Goal: Check status: Verify the current state of an ongoing process or item

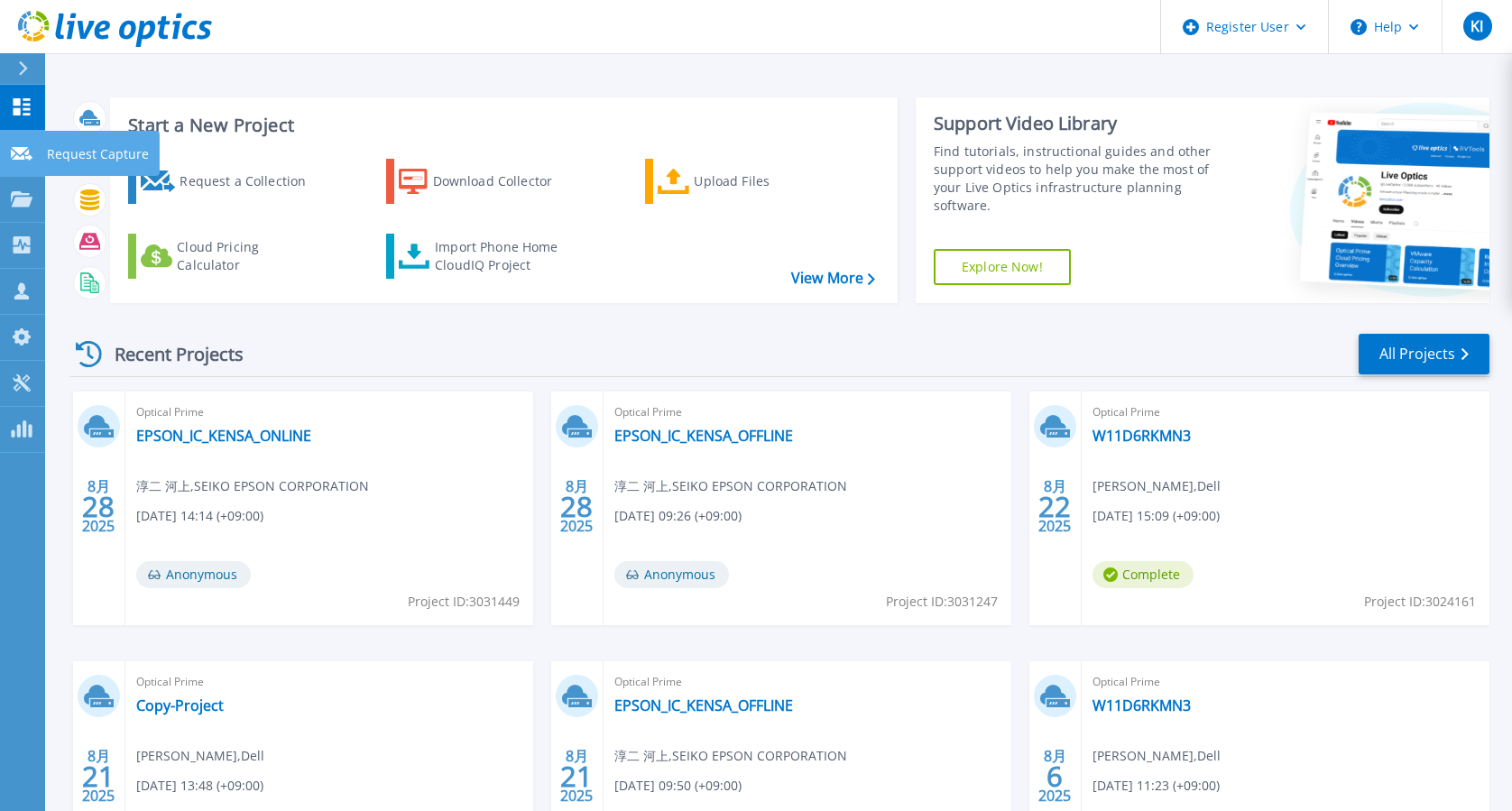
click at [21, 154] on icon at bounding box center [21, 153] width 22 height 13
click at [24, 206] on icon at bounding box center [21, 199] width 22 height 15
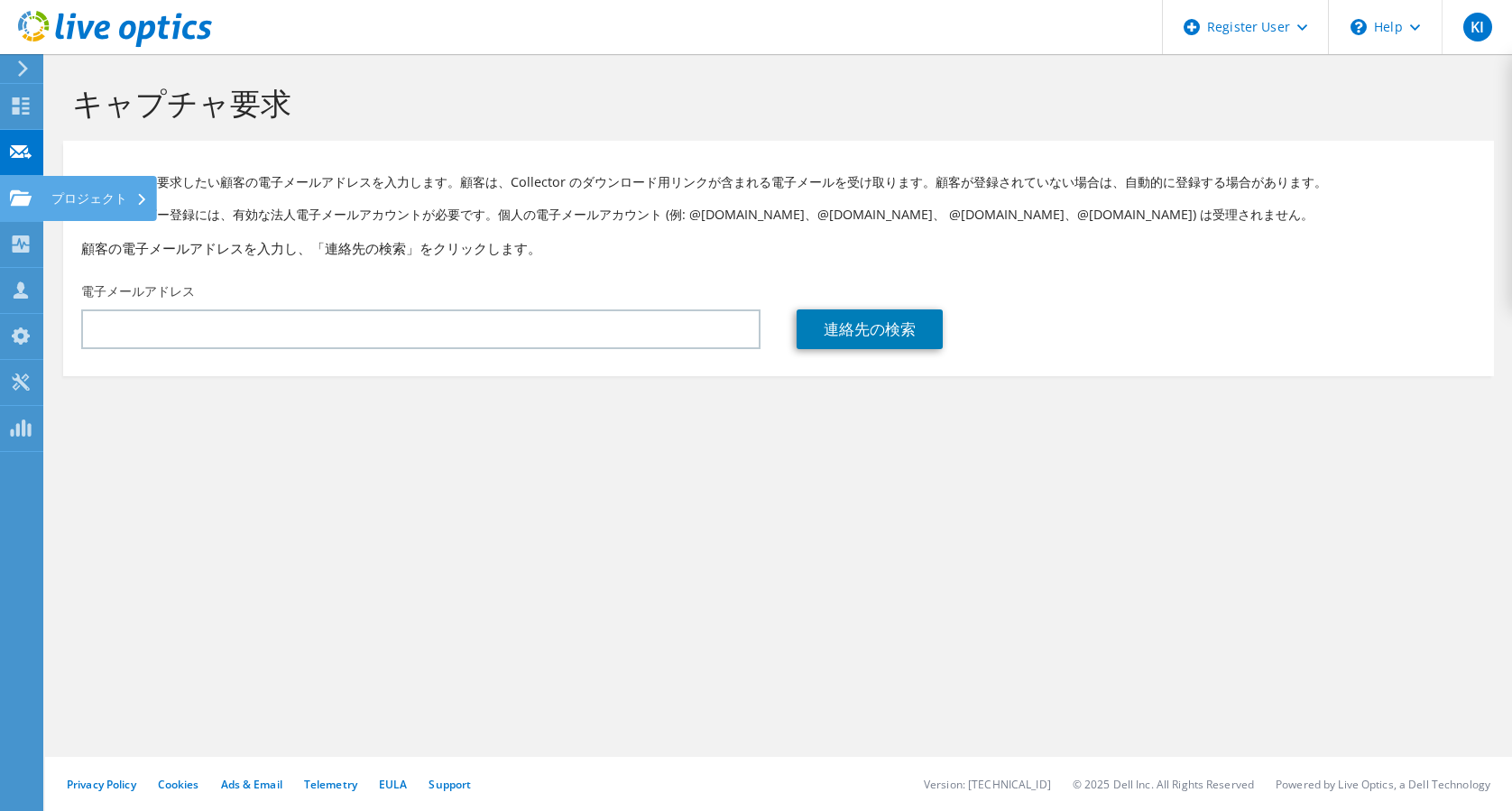
click at [26, 191] on icon at bounding box center [20, 198] width 22 height 17
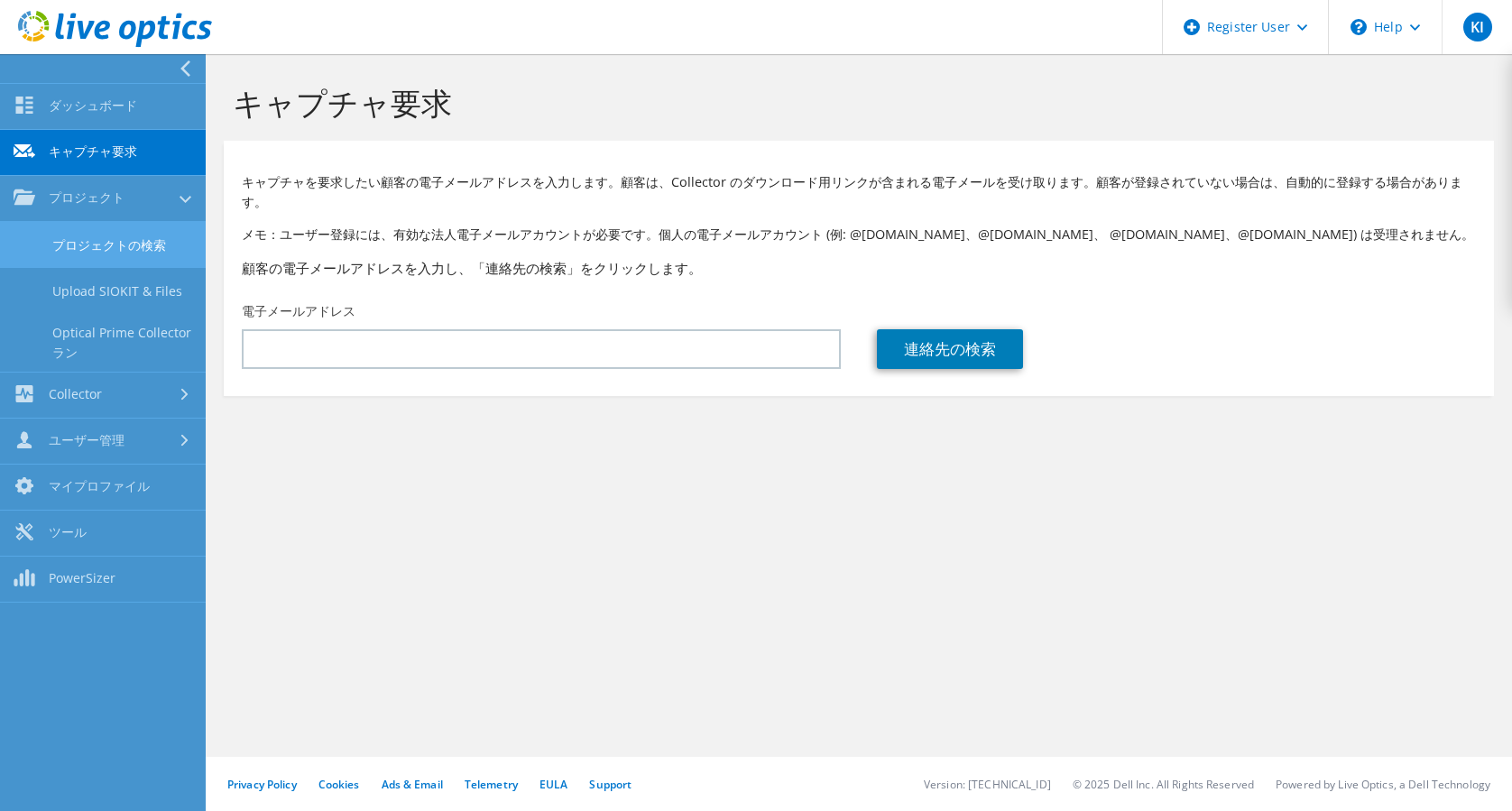
click at [93, 243] on link "プロジェクトの検索" at bounding box center [102, 244] width 206 height 46
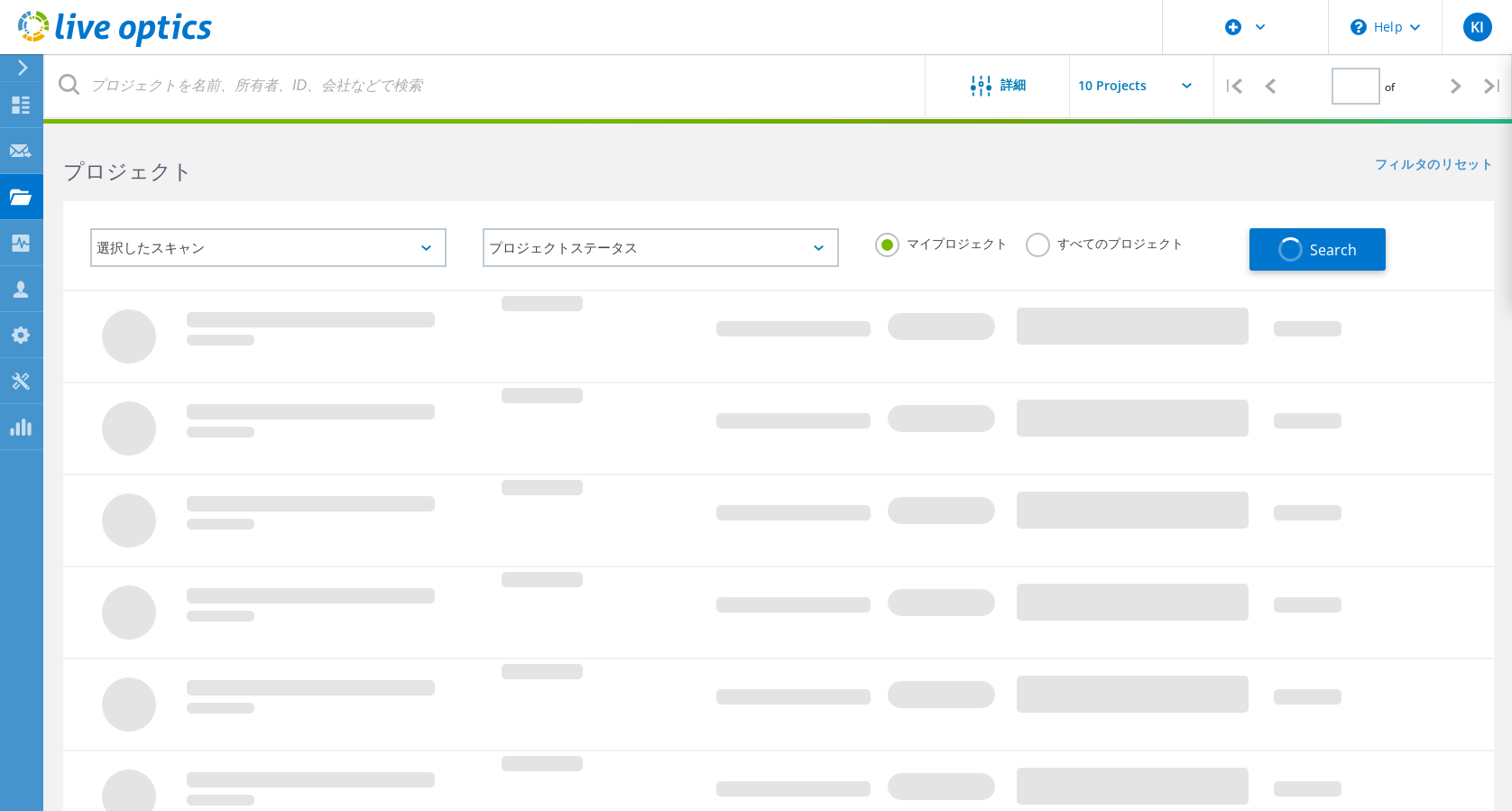
type input "1"
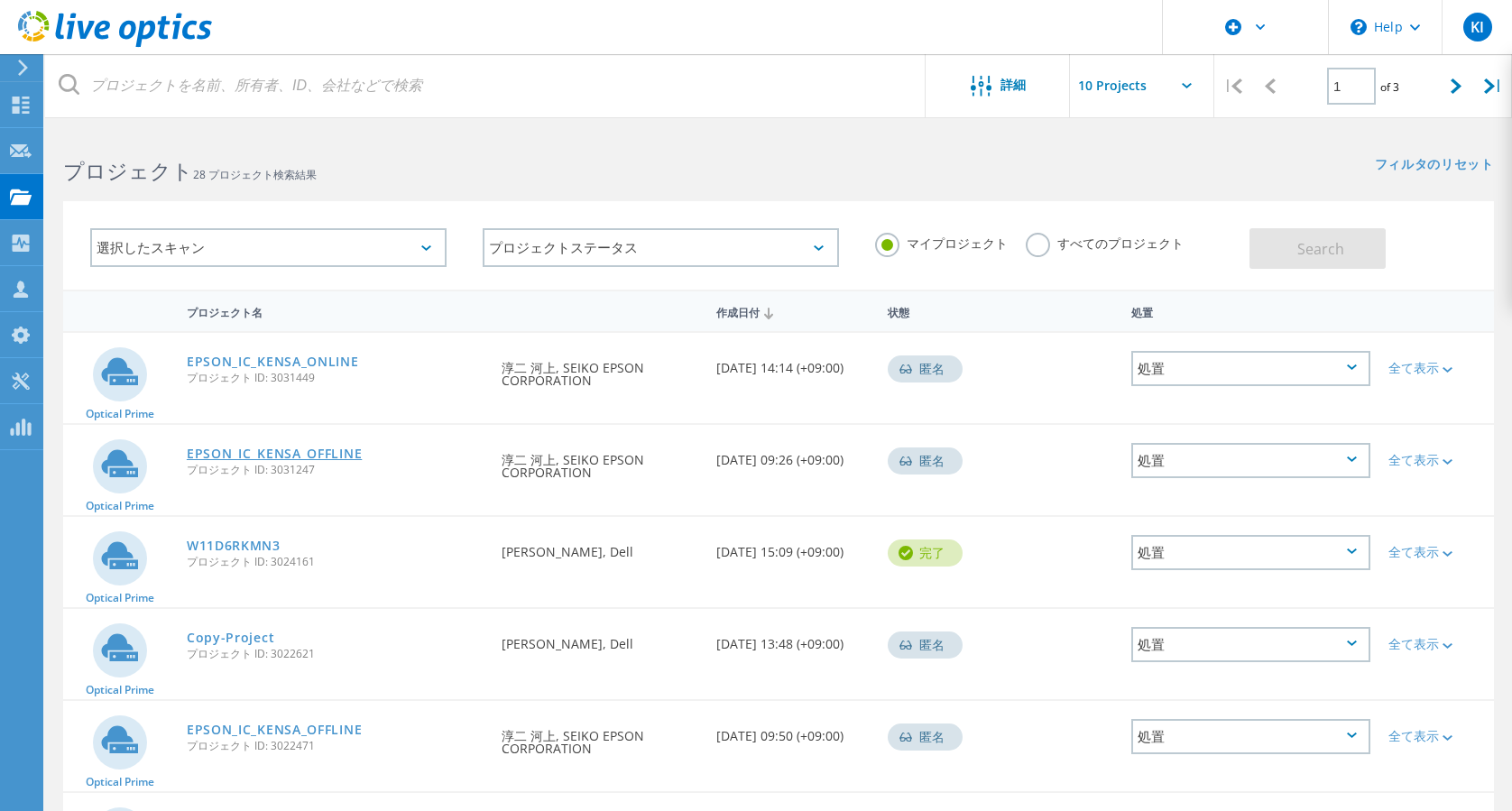
click at [251, 453] on link "EPSON_IC_KENSA_OFFLINE" at bounding box center [274, 453] width 175 height 12
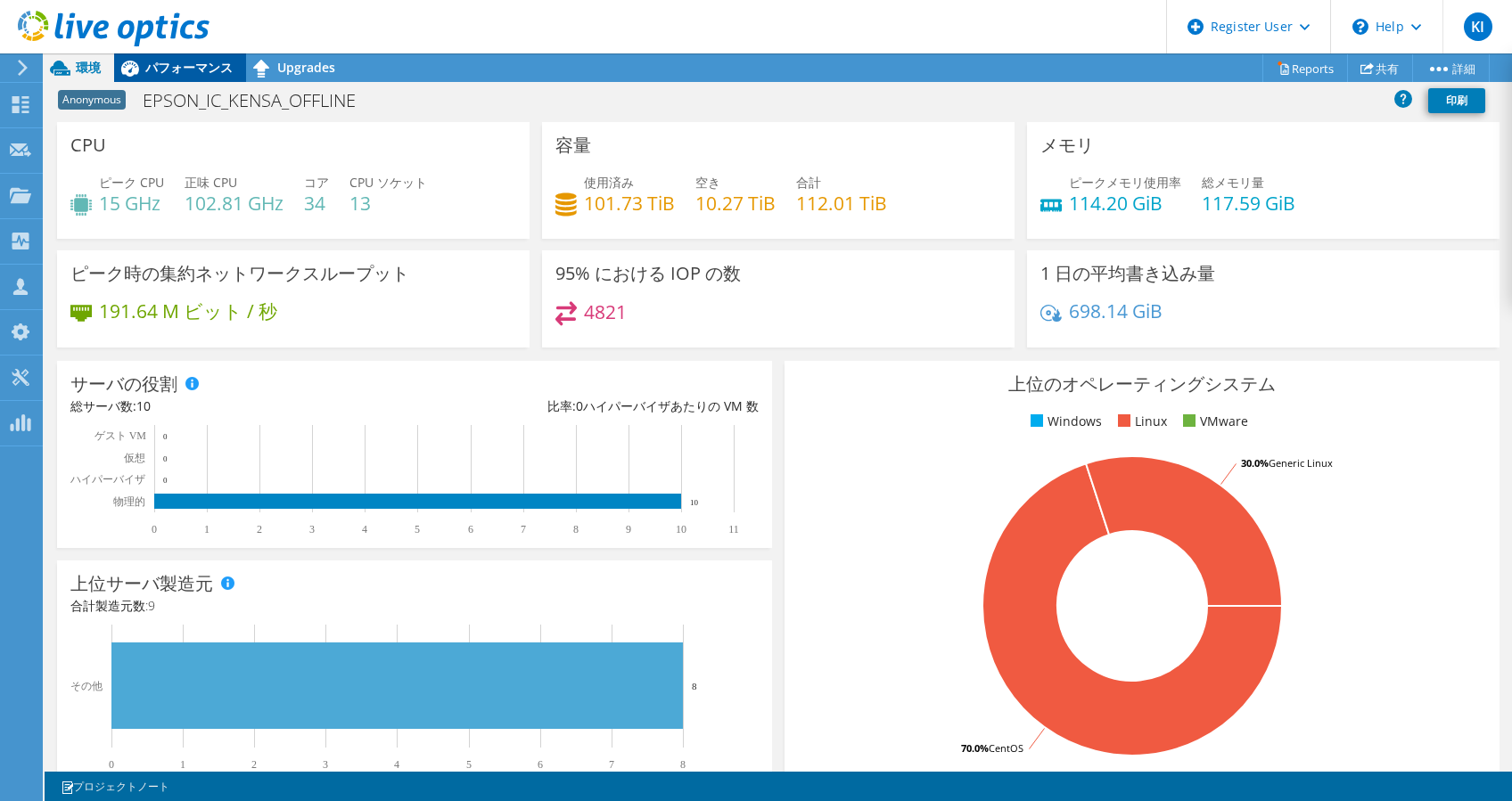
click at [176, 67] on span "パフォーマンス" at bounding box center [188, 67] width 87 height 17
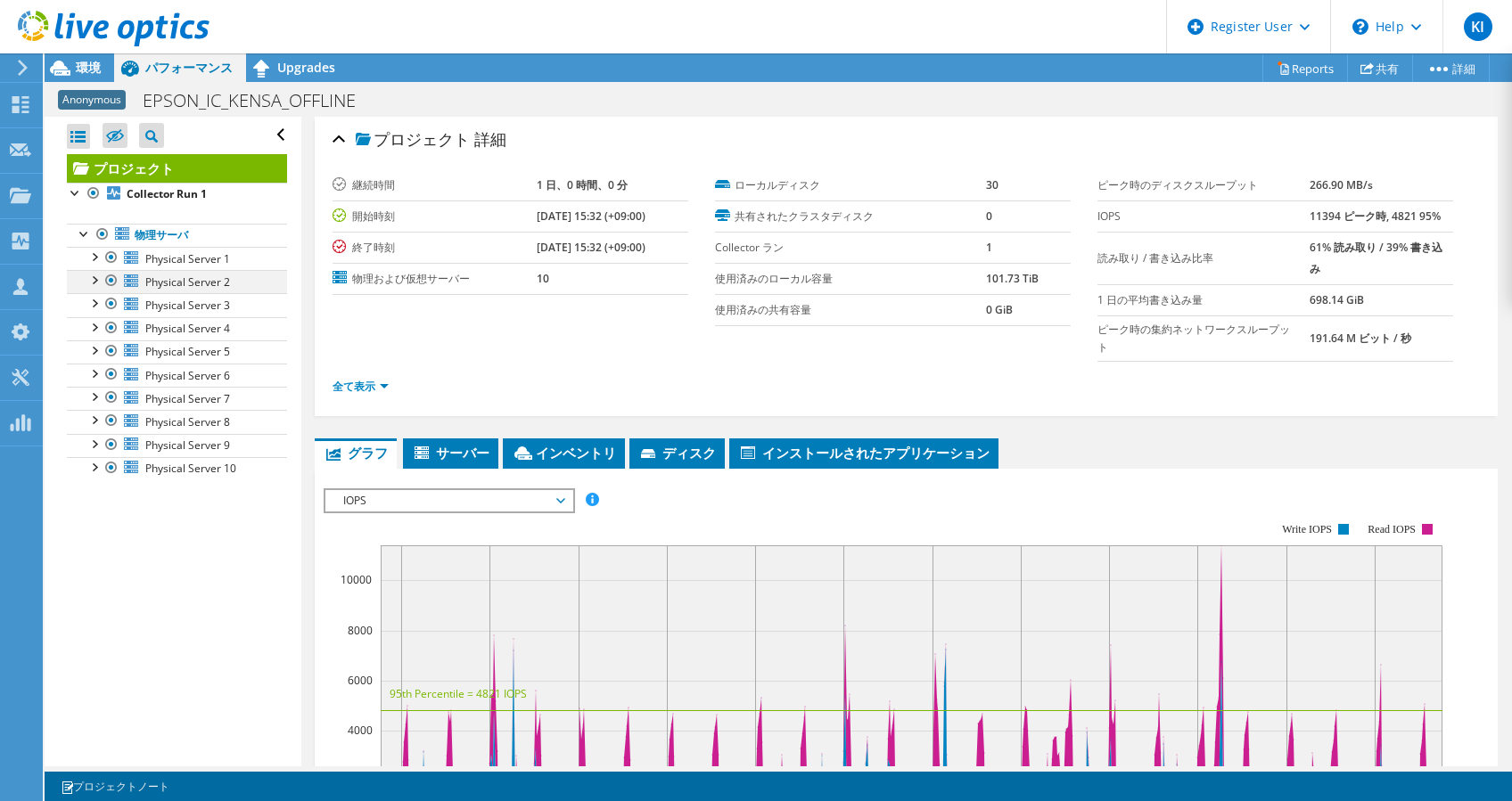
click at [110, 280] on div at bounding box center [110, 280] width 18 height 22
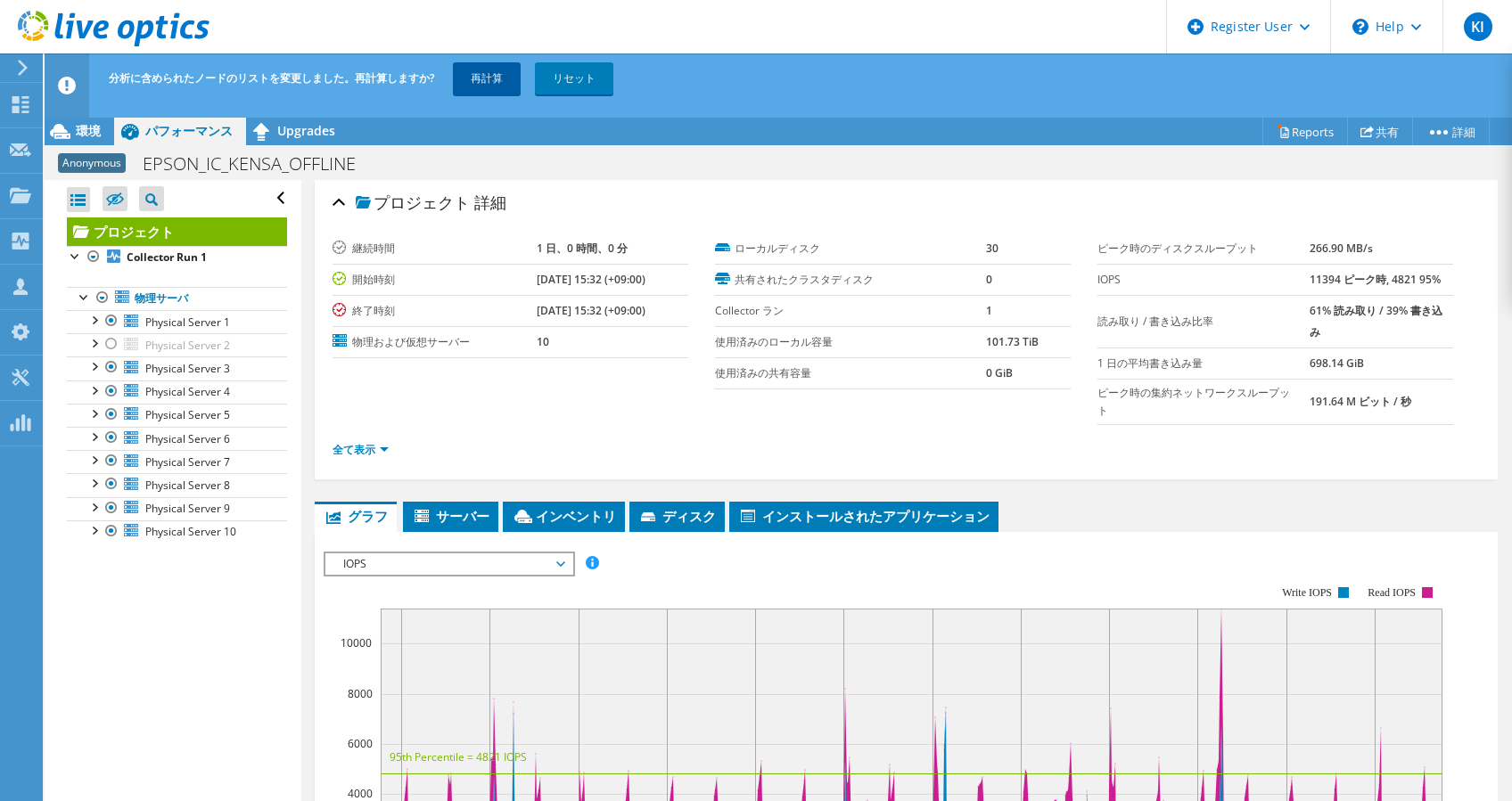
click at [484, 79] on link "再計算" at bounding box center [487, 79] width 67 height 32
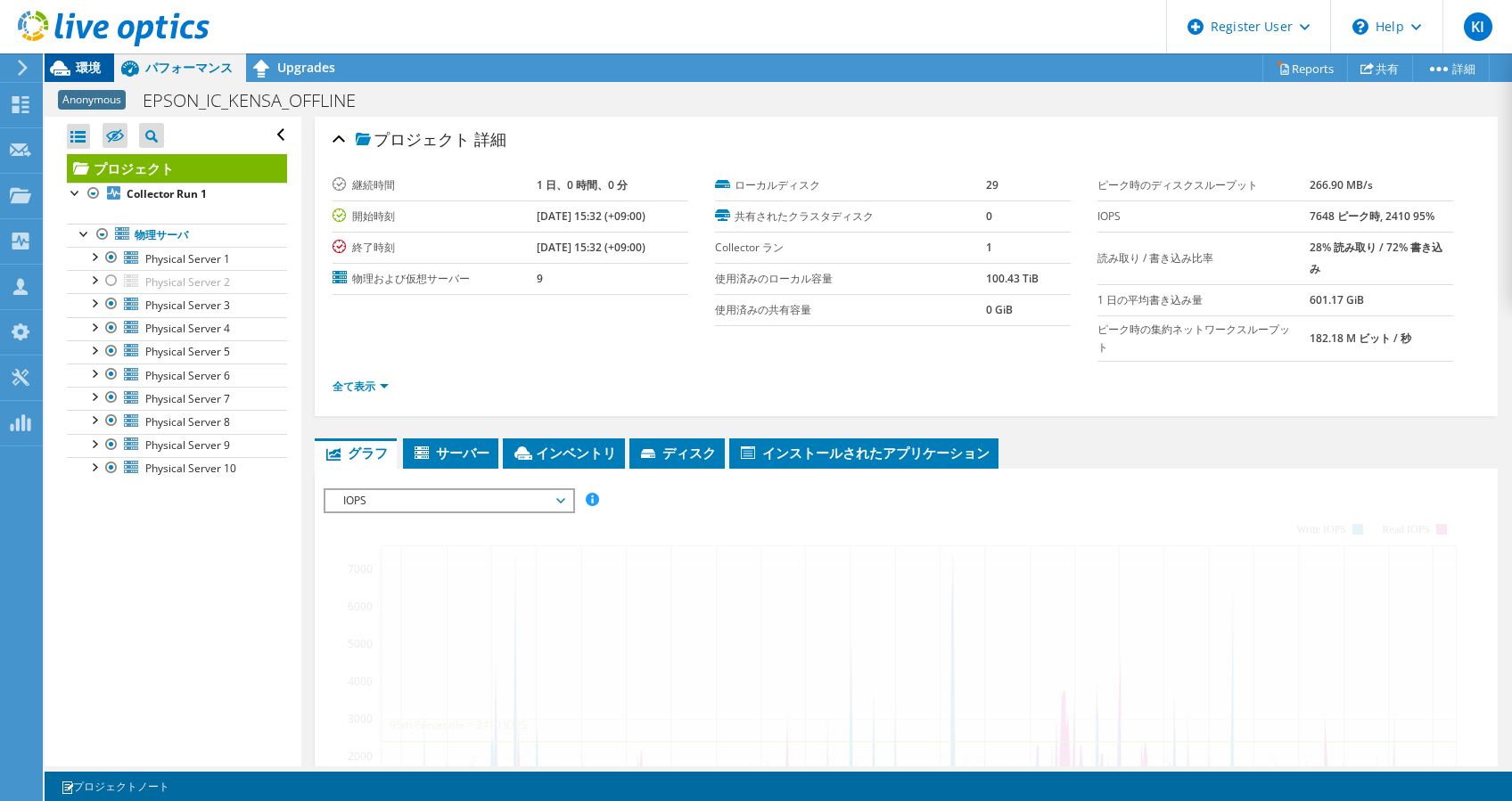
click at [85, 72] on span "環境" at bounding box center [88, 67] width 25 height 17
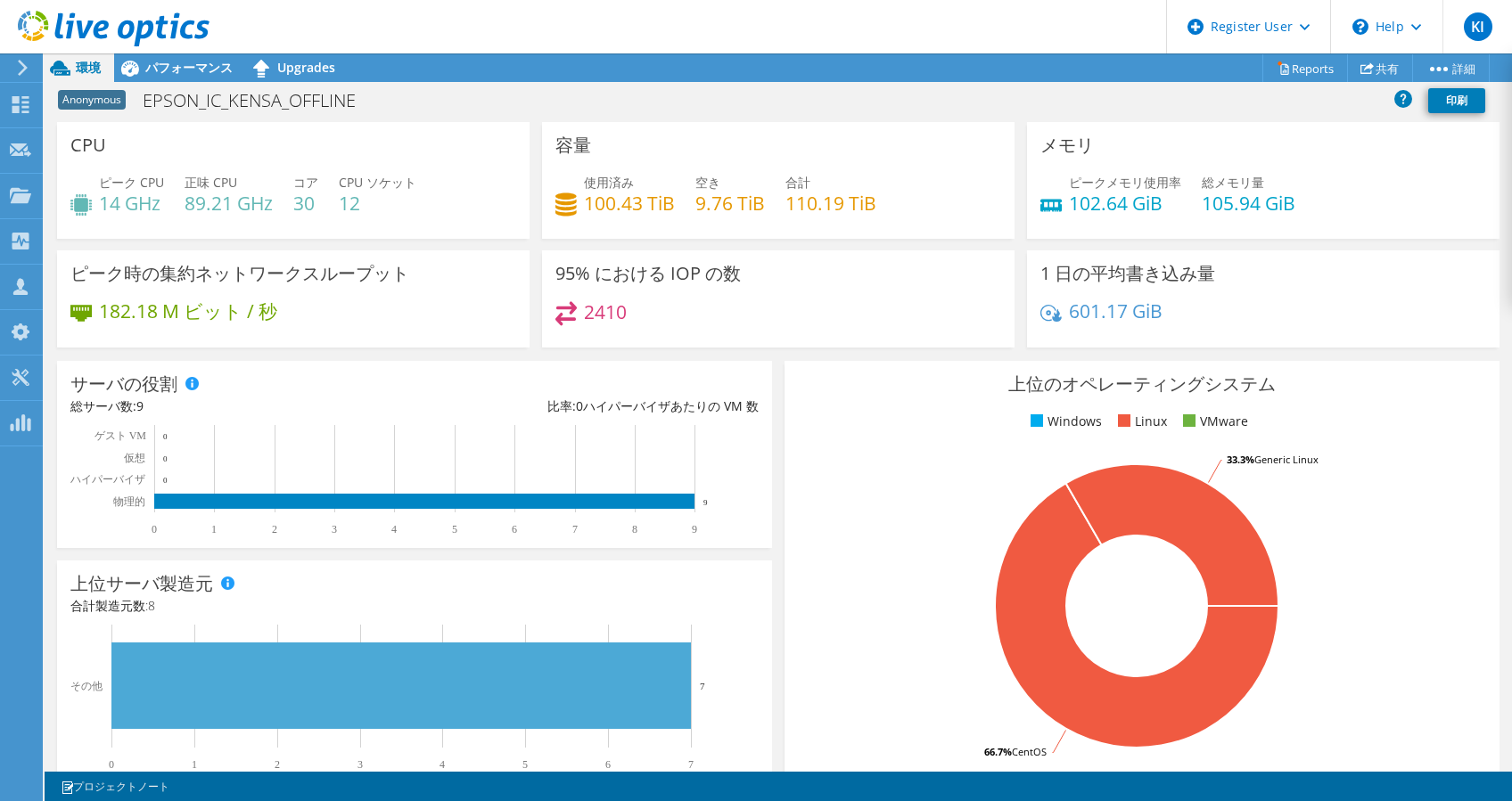
click at [1071, 13] on header "KI Dell ユーザー [PERSON_NAME] [PERSON_NAME][EMAIL_ADDRESS][DOMAIN_NAME] Dell My Pr…" at bounding box center [756, 26] width 1512 height 53
